Goal: Navigation & Orientation: Find specific page/section

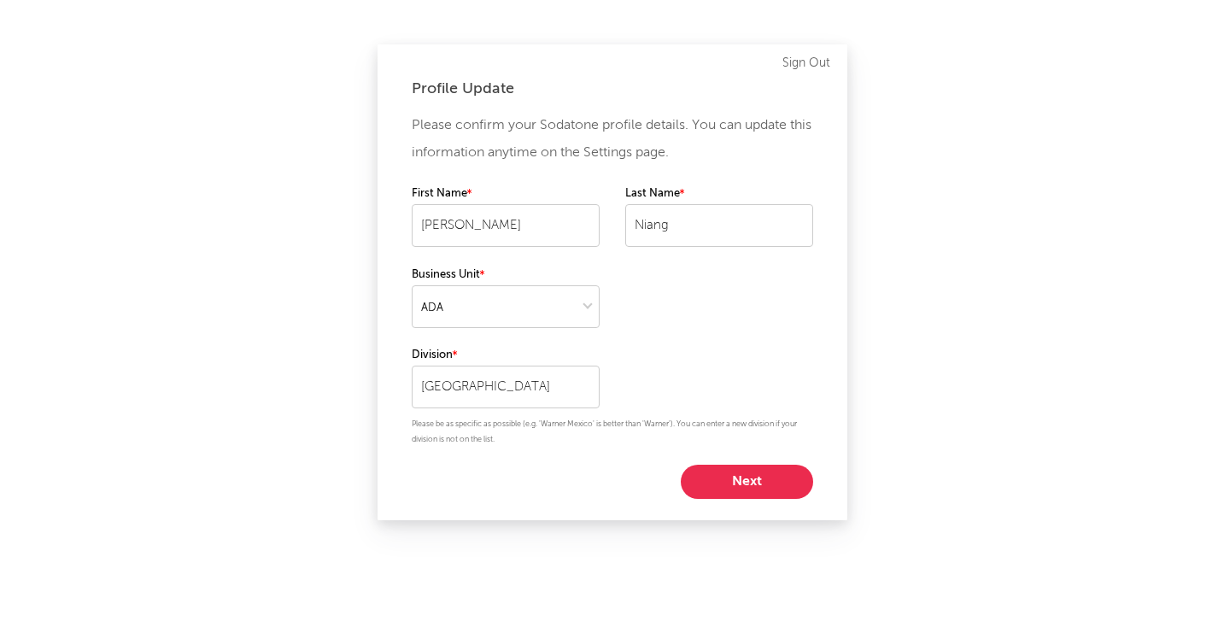
click at [572, 247] on div "First Name [PERSON_NAME] Last Name [PERSON_NAME]" at bounding box center [613, 224] width 402 height 80
click at [740, 492] on button "Next" at bounding box center [747, 482] width 132 height 34
select select "director_vp"
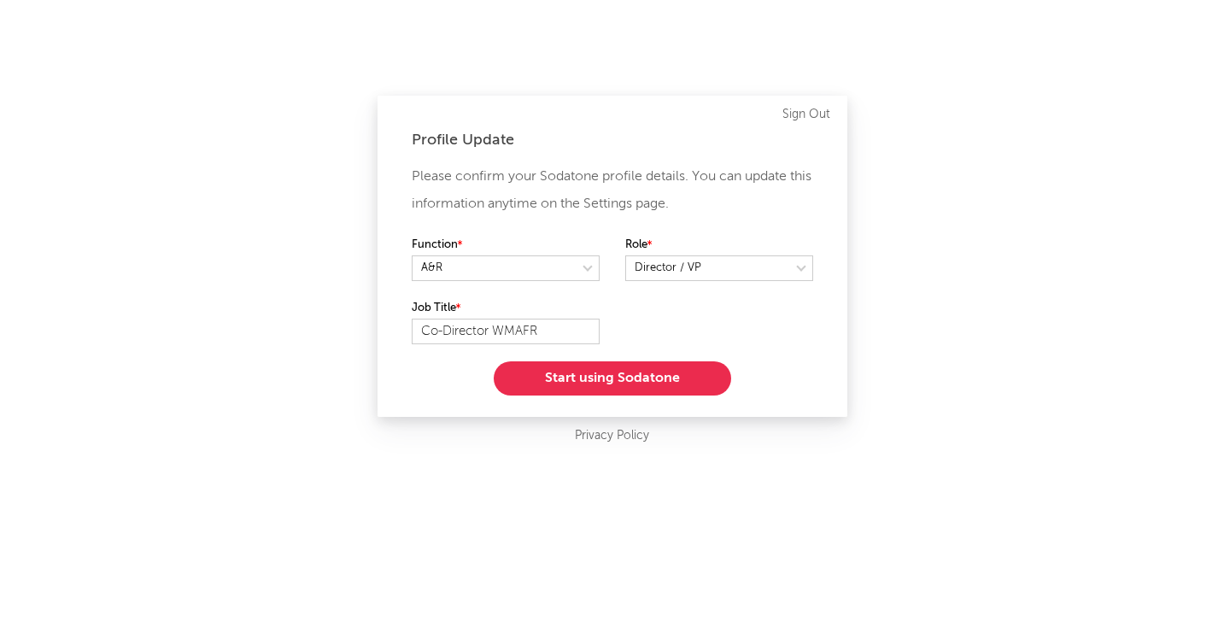
click at [637, 391] on button "Start using Sodatone" at bounding box center [613, 378] width 238 height 34
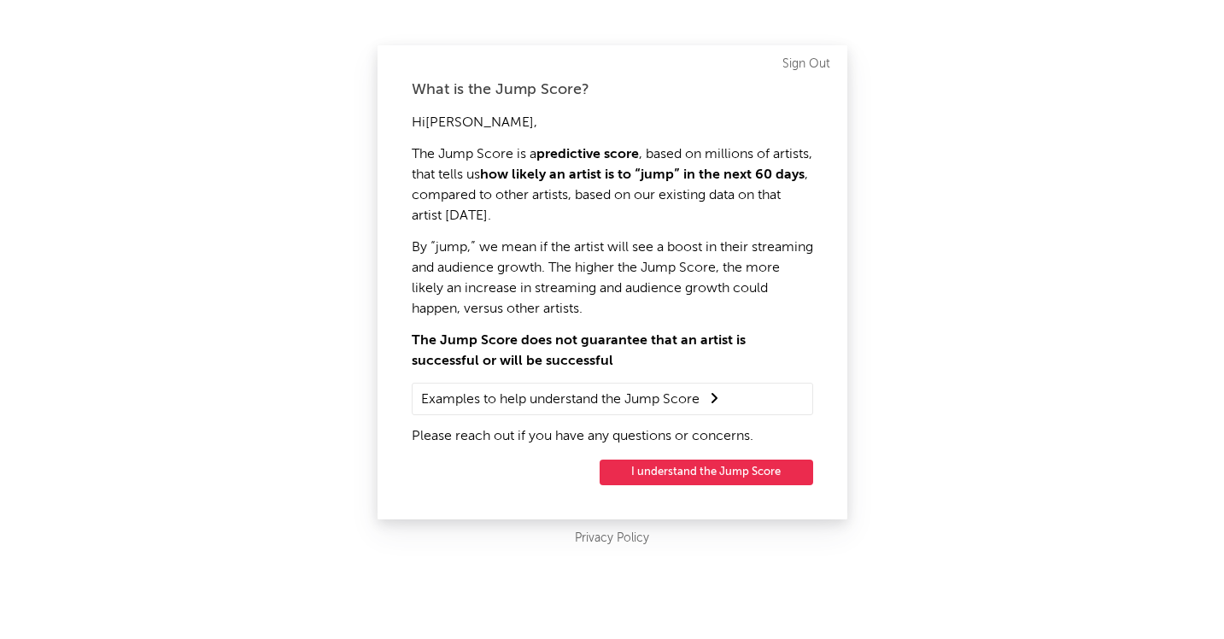
click at [683, 472] on button "I understand the Jump Score" at bounding box center [707, 473] width 214 height 26
